Goal: Transaction & Acquisition: Purchase product/service

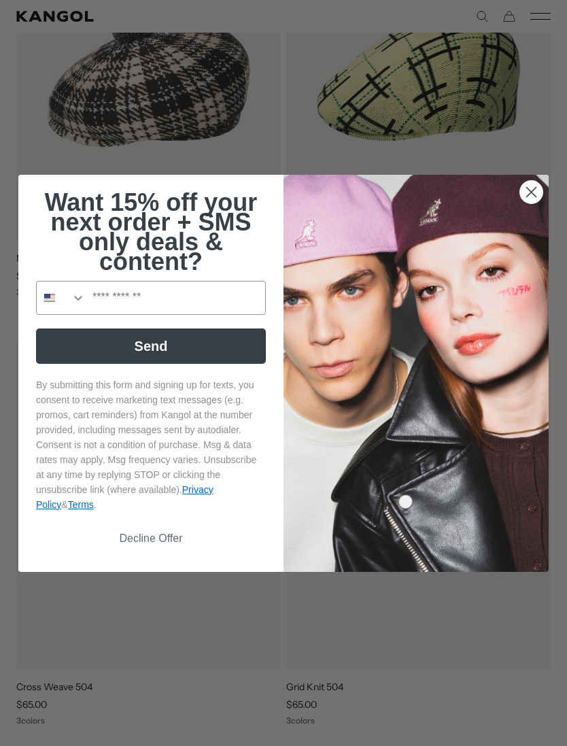
scroll to position [0, 280]
click at [528, 203] on circle "Close dialog" at bounding box center [531, 191] width 22 height 22
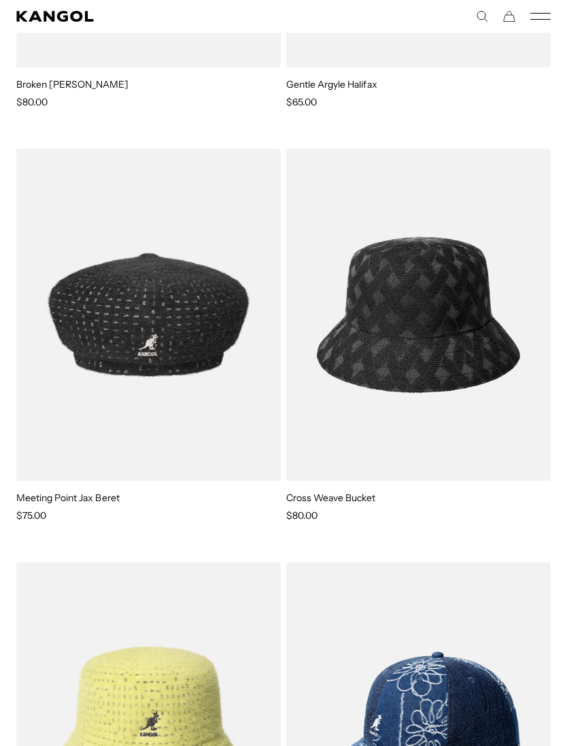
scroll to position [2155, 0]
click at [0, 0] on img at bounding box center [0, 0] width 0 height 0
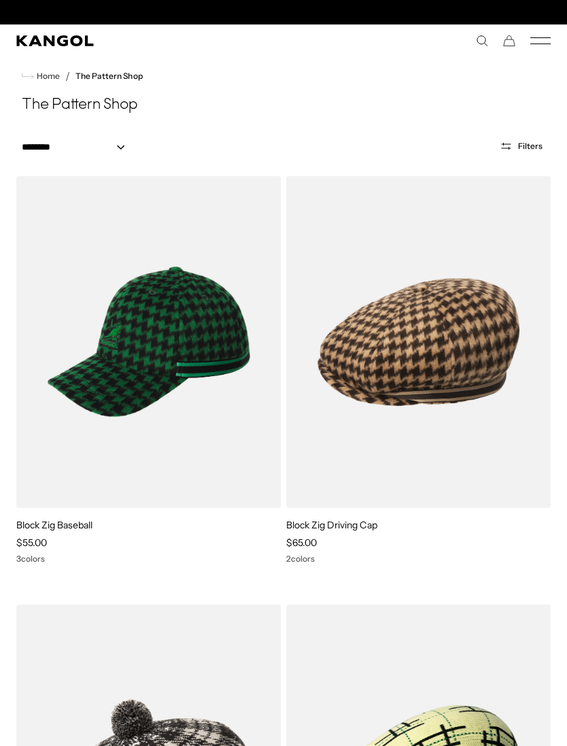
scroll to position [0, 280]
click at [46, 80] on span "Home" at bounding box center [47, 76] width 26 height 10
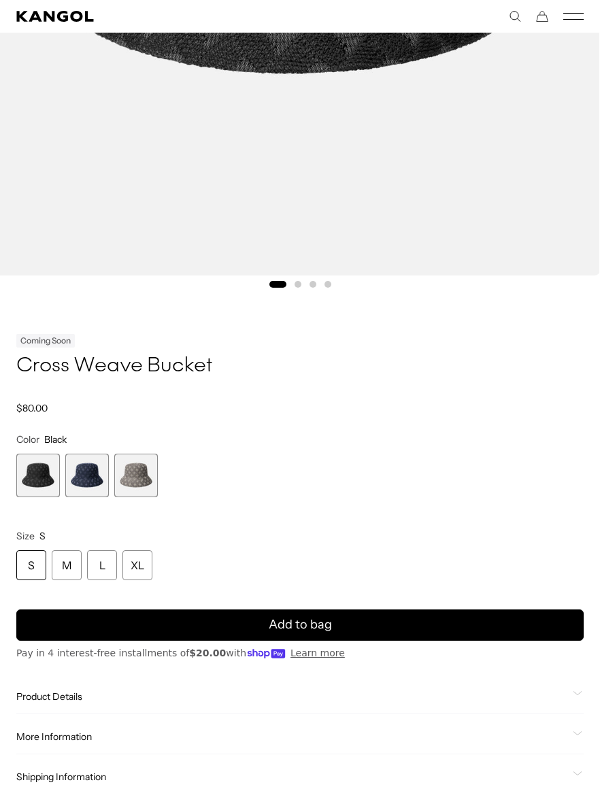
click at [92, 464] on span "2 of 3" at bounding box center [87, 475] width 44 height 44
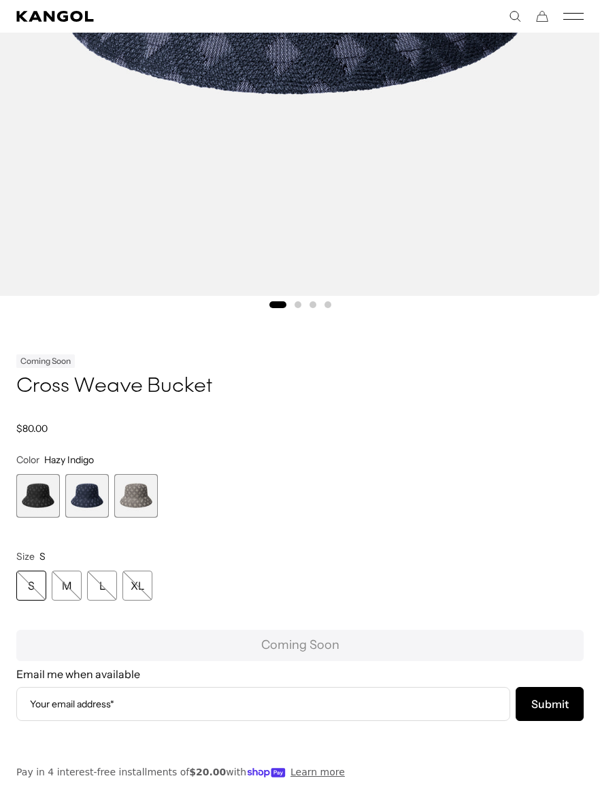
click at [39, 494] on span "1 of 3" at bounding box center [38, 496] width 44 height 44
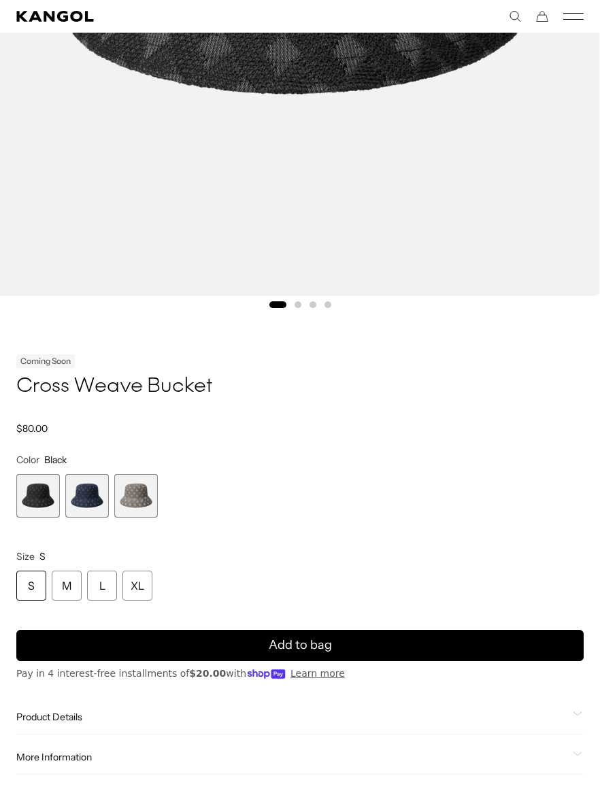
click at [37, 490] on span "1 of 3" at bounding box center [38, 496] width 44 height 44
click at [39, 490] on span "1 of 3" at bounding box center [38, 496] width 44 height 44
click at [87, 496] on span "2 of 3" at bounding box center [87, 496] width 44 height 44
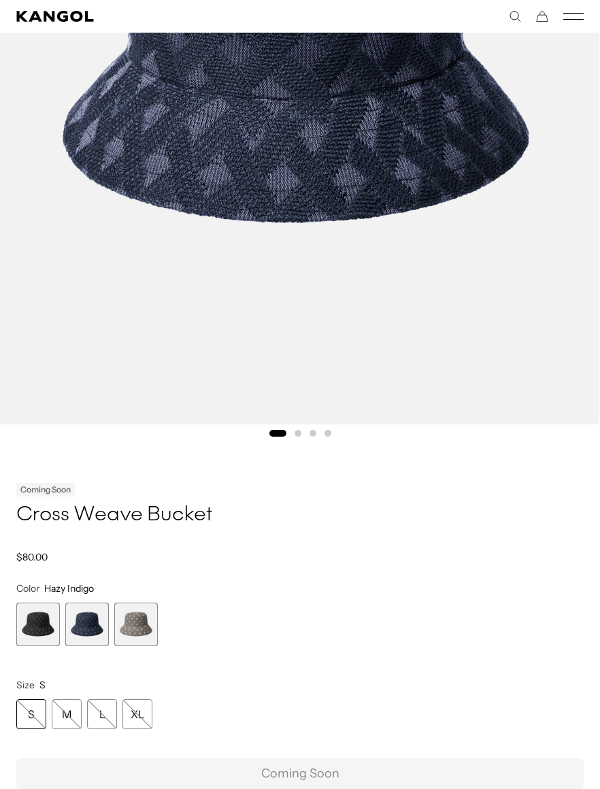
scroll to position [634, 0]
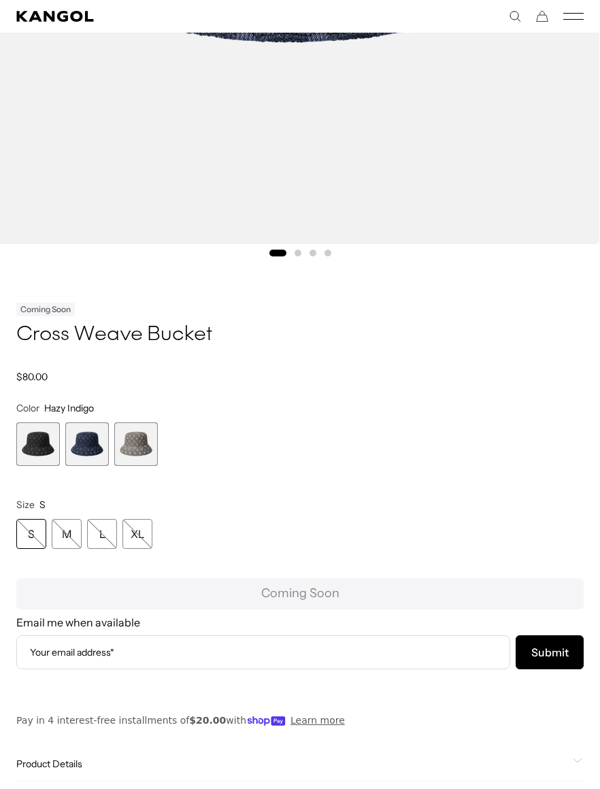
click at [33, 436] on span "1 of 3" at bounding box center [38, 444] width 44 height 44
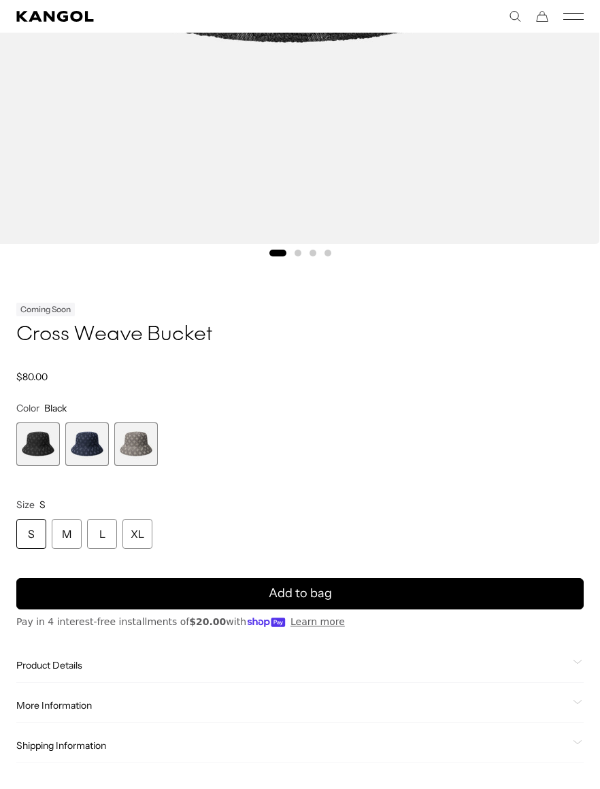
scroll to position [0, 280]
click at [144, 530] on div "XL" at bounding box center [137, 534] width 30 height 30
click at [347, 590] on button "Add to bag" at bounding box center [299, 593] width 567 height 31
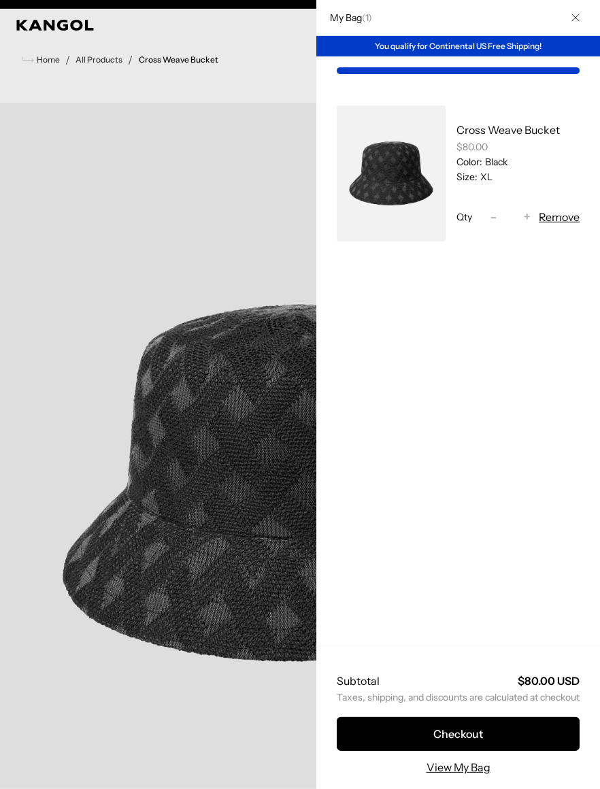
scroll to position [0, 280]
click at [579, 24] on button "Close" at bounding box center [575, 17] width 35 height 35
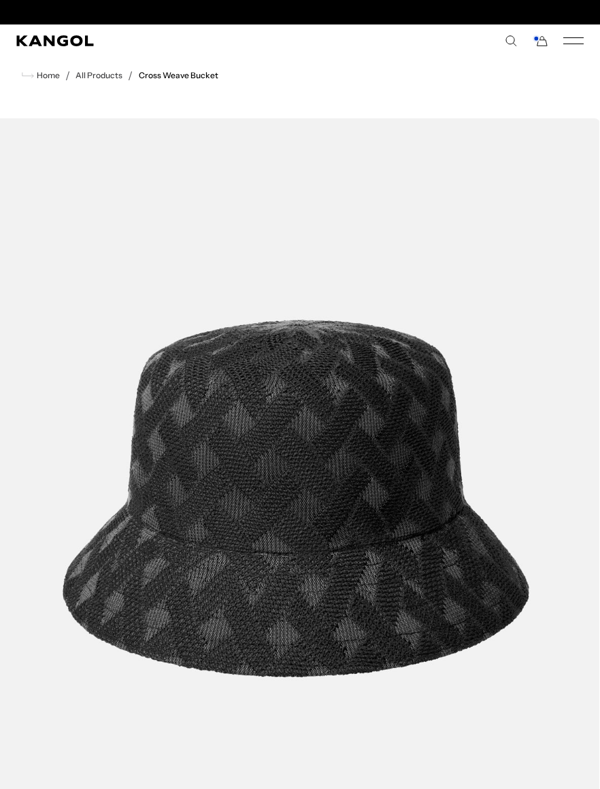
scroll to position [0, 0]
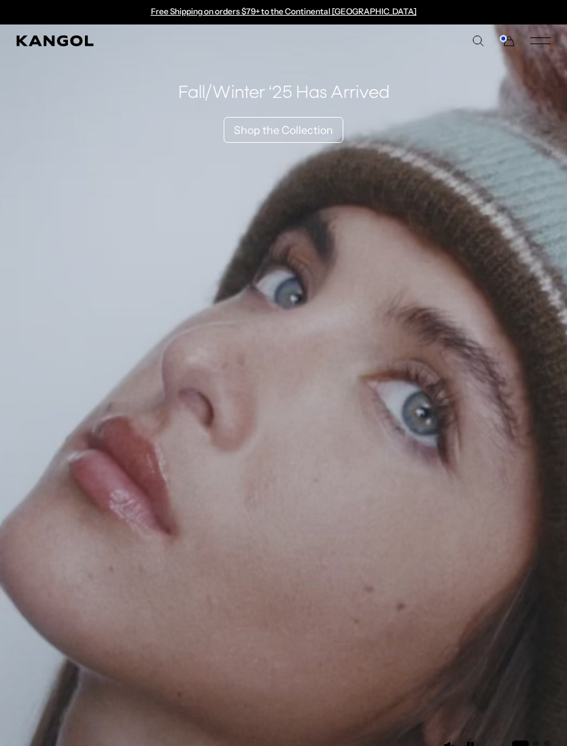
click at [50, 29] on comp-header "Kangol x J.Lindeberg Kangol x J.Lindeberg Men's Shop All Headwear Tops Outerwea…" at bounding box center [283, 40] width 567 height 33
click at [50, 39] on icon "Kangol" at bounding box center [55, 40] width 78 height 11
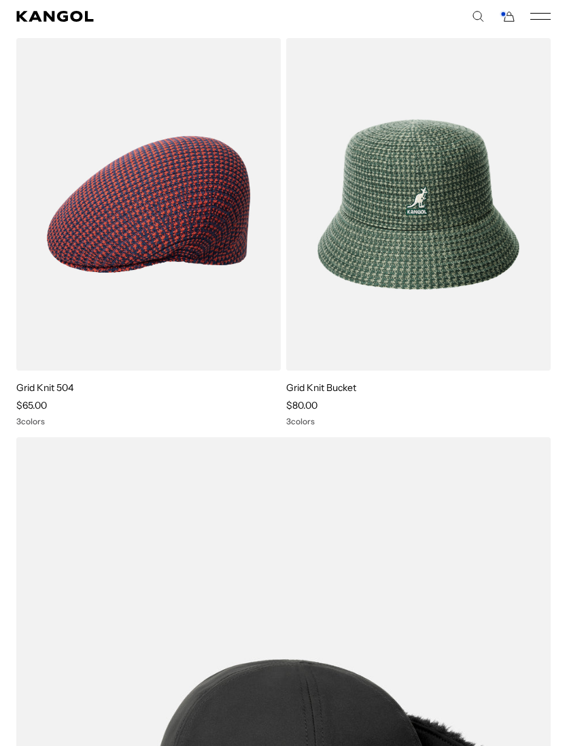
scroll to position [0, 280]
click at [0, 0] on img at bounding box center [0, 0] width 0 height 0
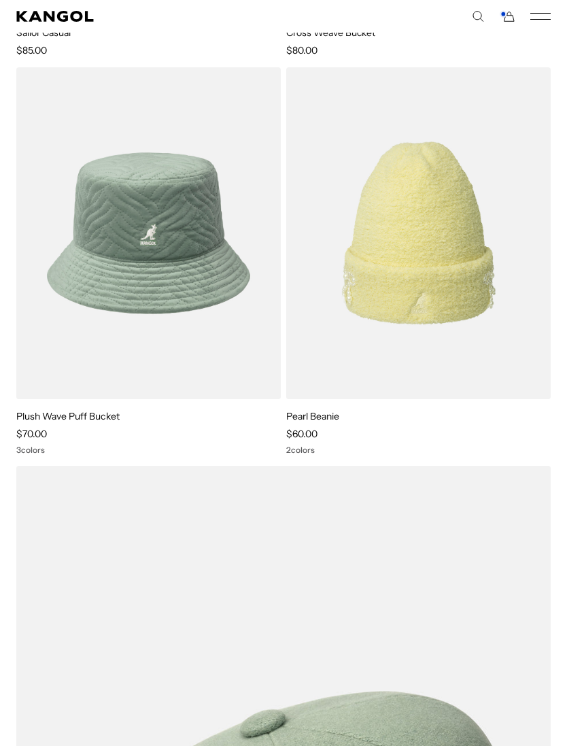
scroll to position [8346, 0]
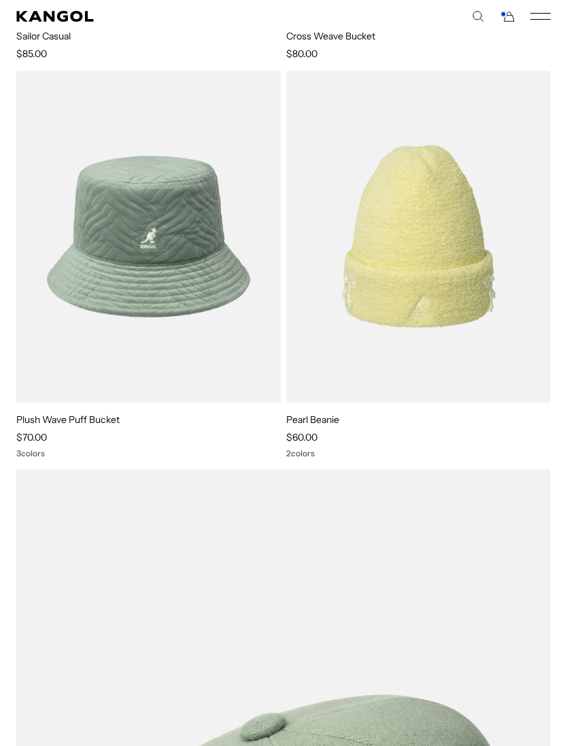
click at [0, 0] on img at bounding box center [0, 0] width 0 height 0
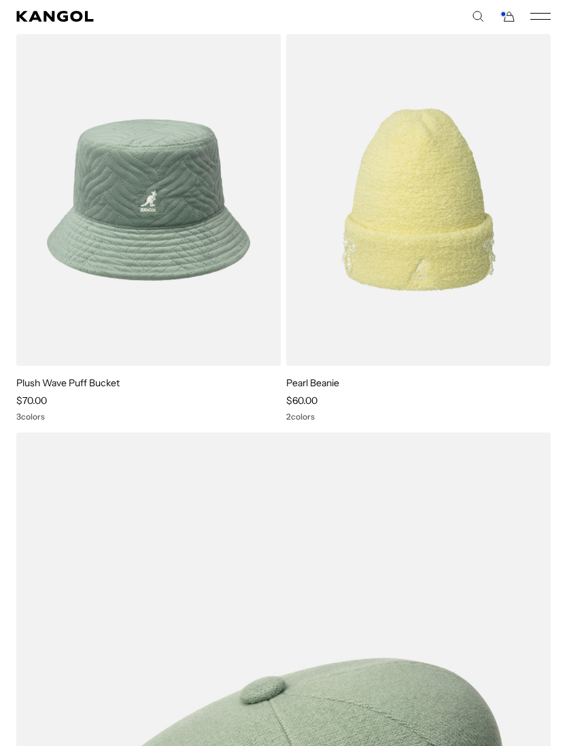
click at [87, 383] on link "Plush Wave Puff Bucket" at bounding box center [67, 383] width 103 height 12
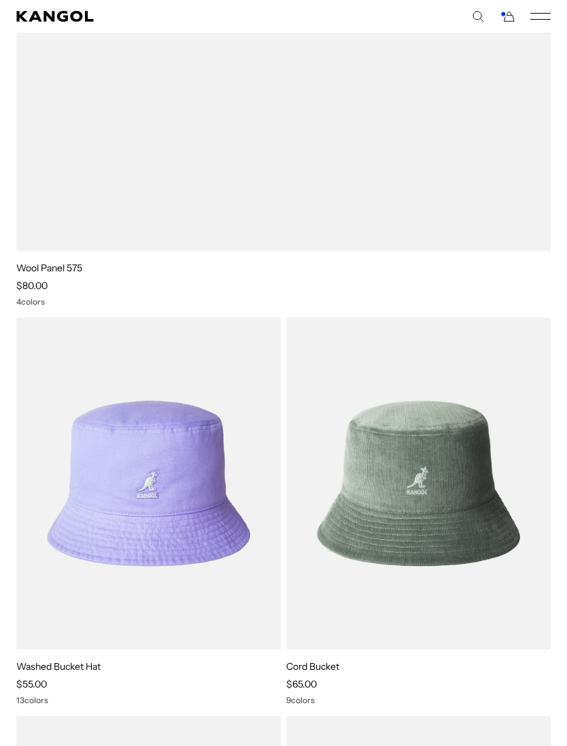
scroll to position [0, 0]
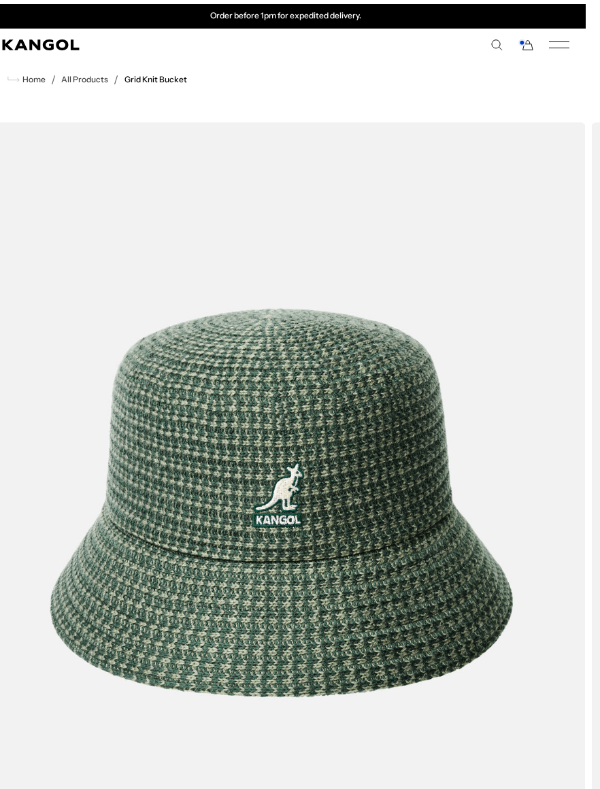
scroll to position [0, 14]
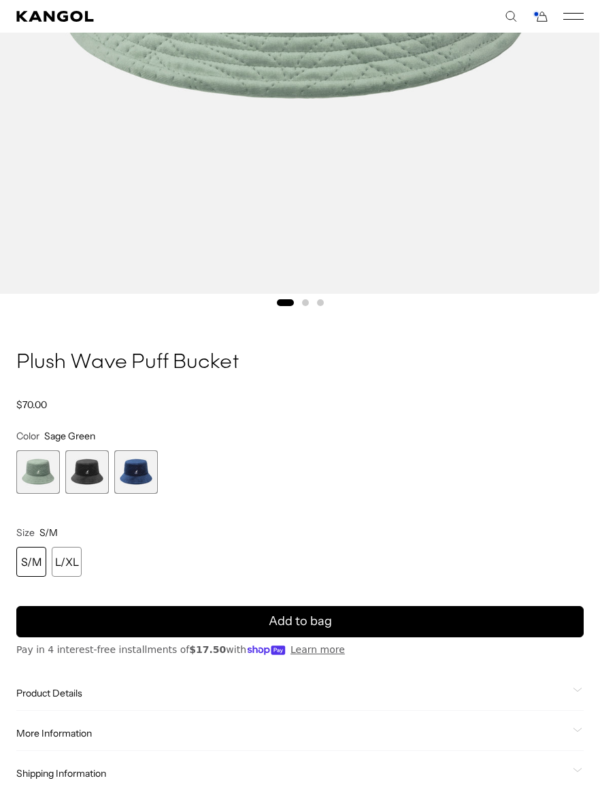
scroll to position [610, 0]
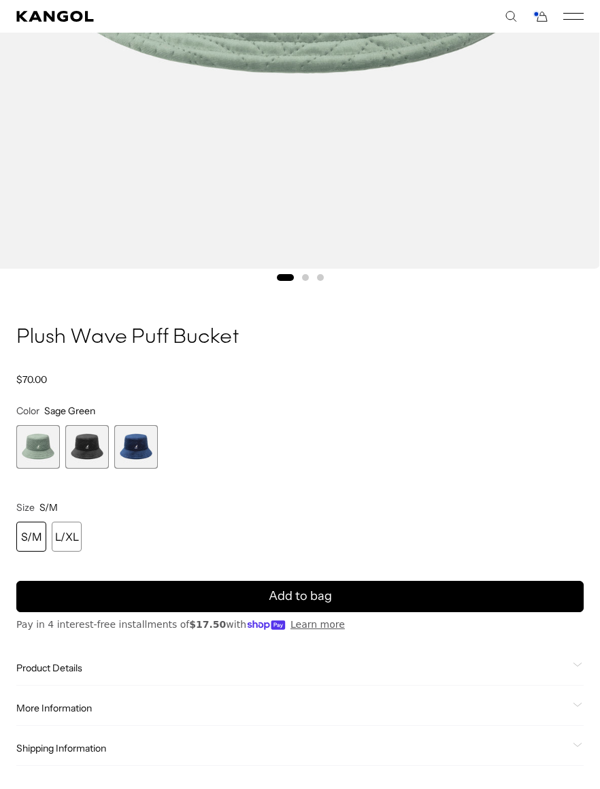
click at [95, 442] on span "2 of 3" at bounding box center [87, 447] width 44 height 44
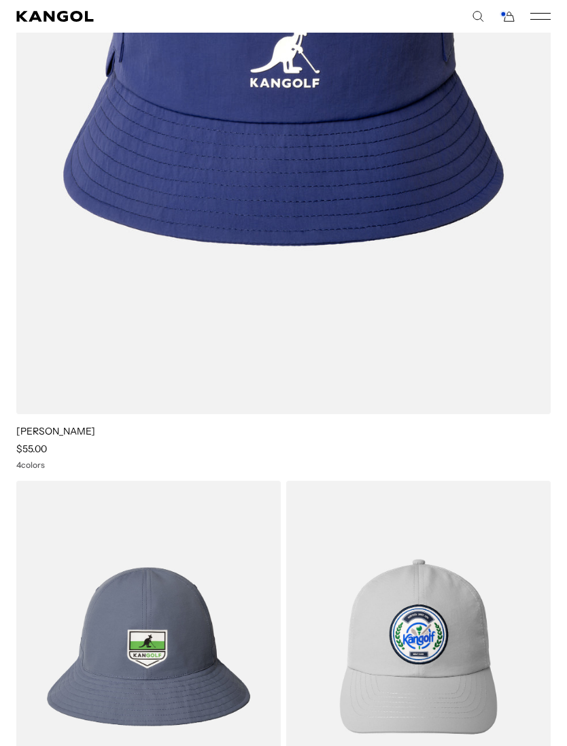
click at [0, 0] on img at bounding box center [0, 0] width 0 height 0
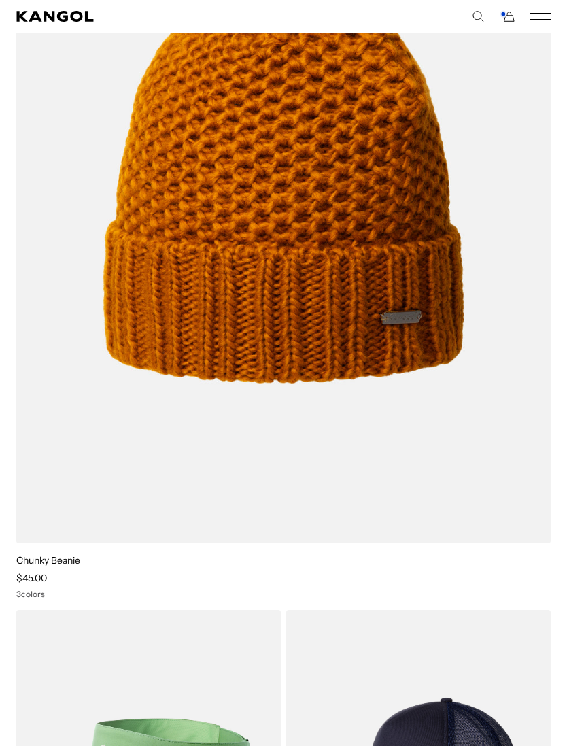
click at [42, 559] on link "Chunky Beanie" at bounding box center [48, 560] width 64 height 12
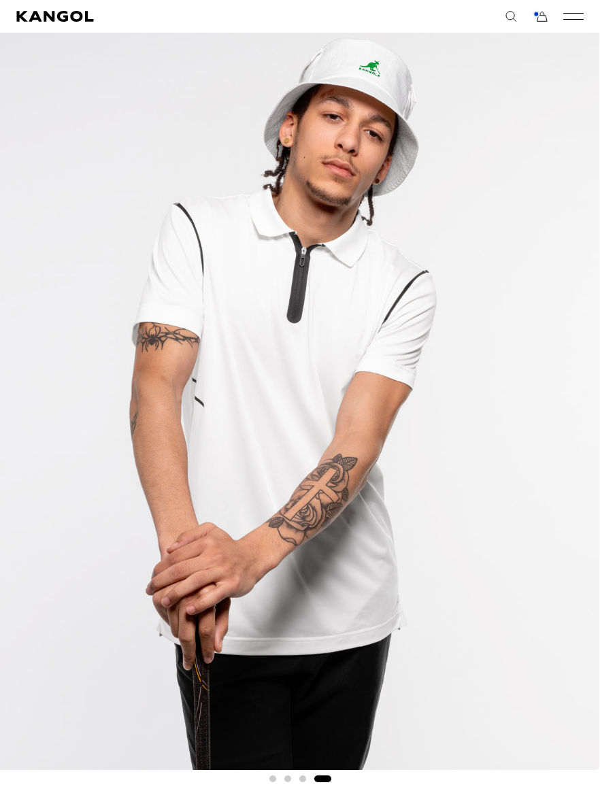
scroll to position [0, 280]
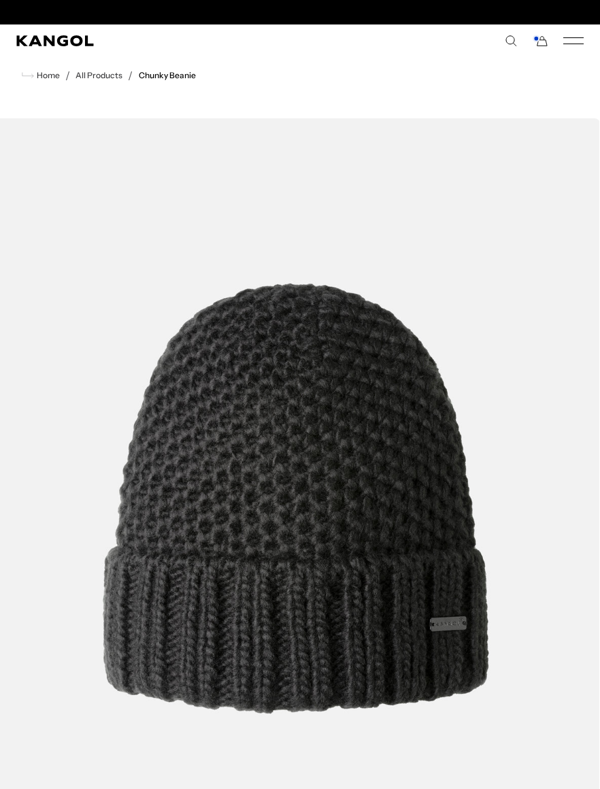
scroll to position [0, 280]
